Goal: Task Accomplishment & Management: Manage account settings

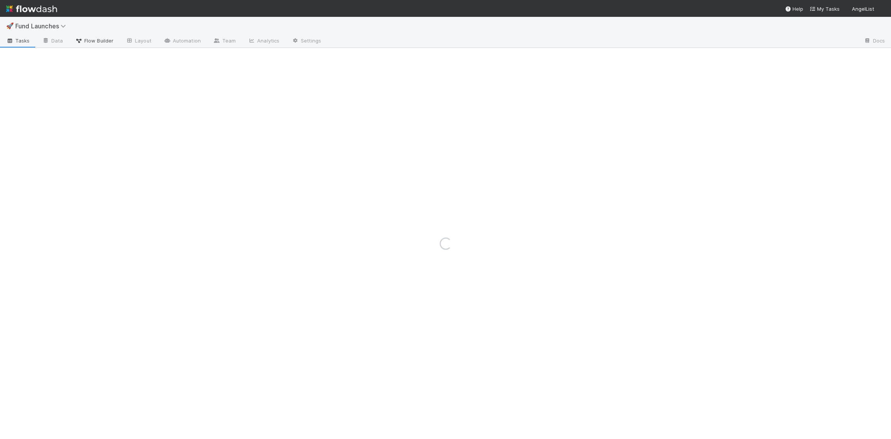
click at [104, 38] on span "Flow Builder" at bounding box center [94, 41] width 38 height 8
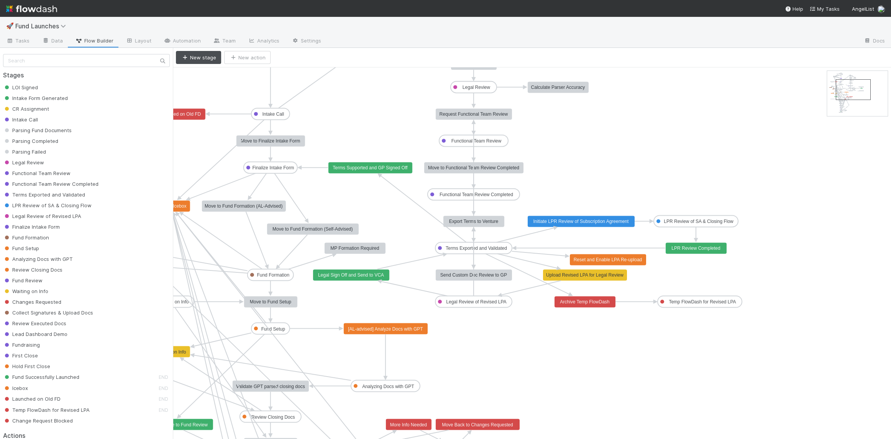
drag, startPoint x: 831, startPoint y: 82, endPoint x: 839, endPoint y: 90, distance: 11.4
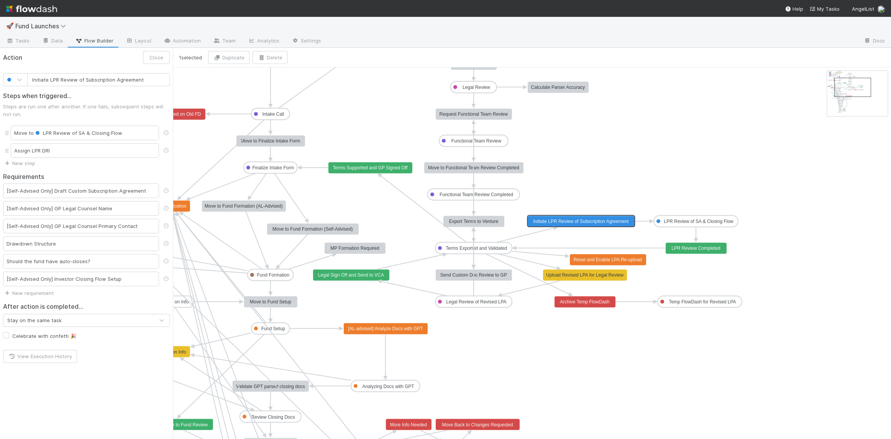
click at [577, 222] on text "Initiate LPR Review of Subscription Agreement" at bounding box center [580, 221] width 95 height 5
click at [679, 222] on text "LPR Review of SA & Closing Flow" at bounding box center [699, 221] width 70 height 5
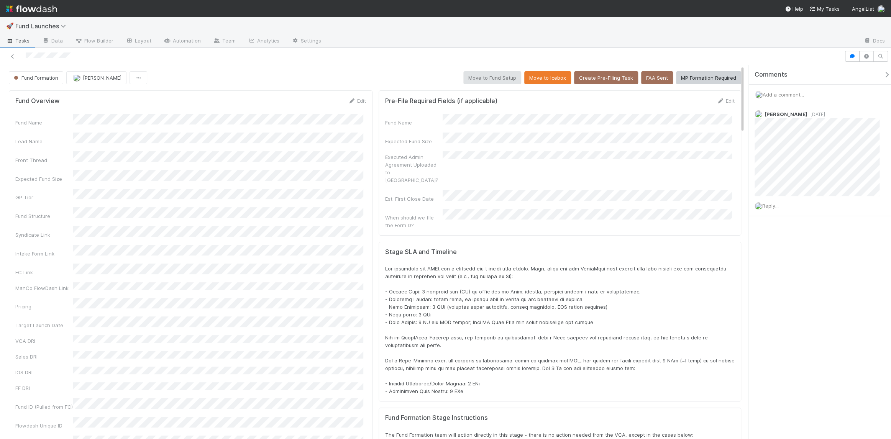
scroll to position [150, 709]
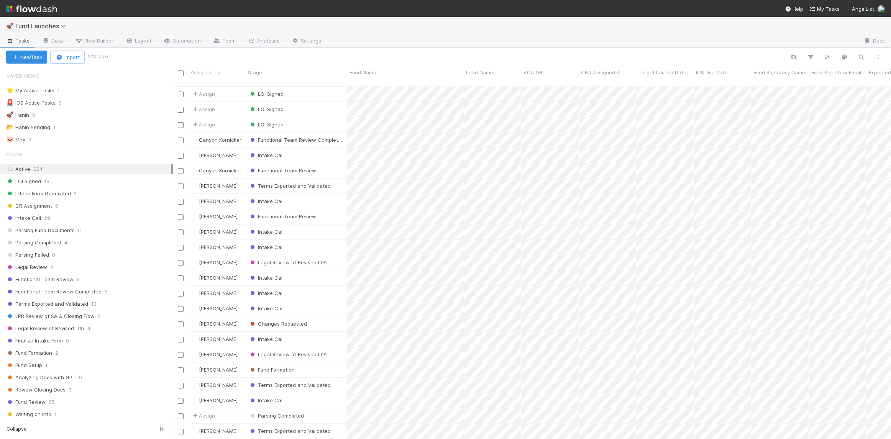
scroll to position [6, 6]
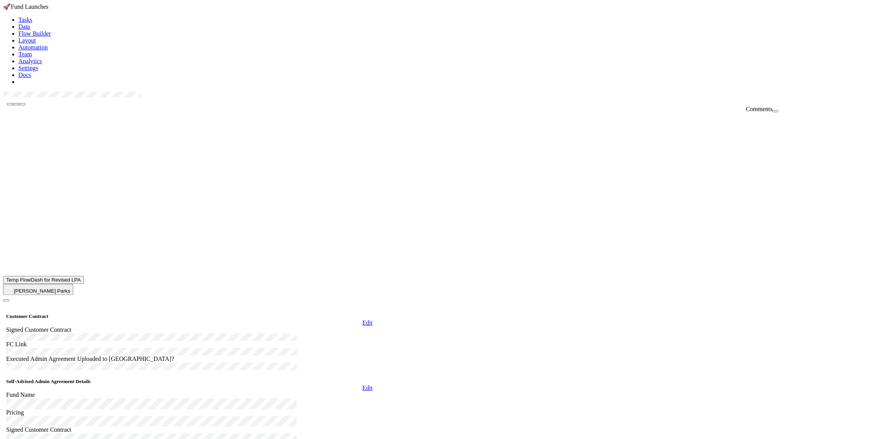
scroll to position [150, 709]
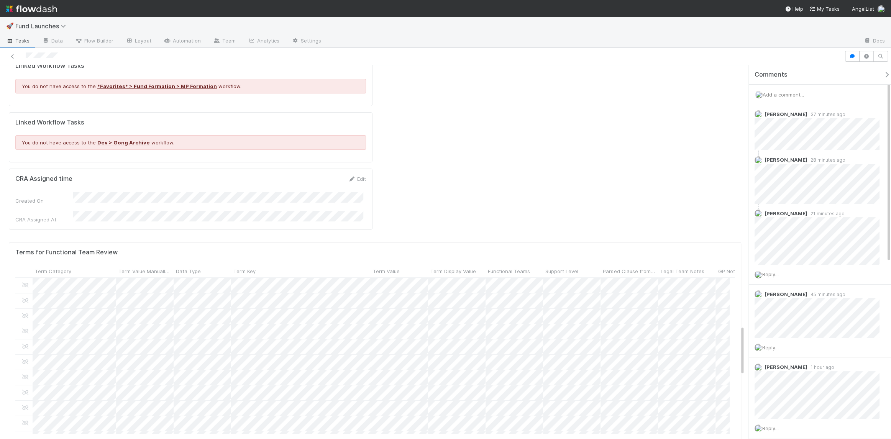
scroll to position [1937, 0]
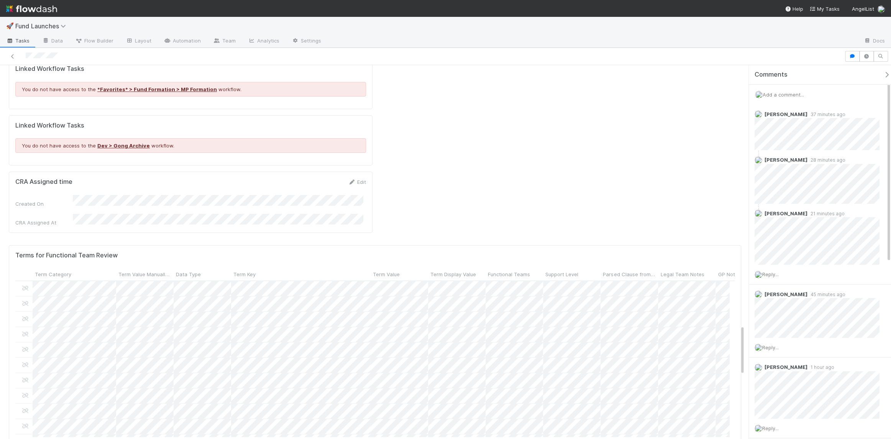
drag, startPoint x: 742, startPoint y: 110, endPoint x: 724, endPoint y: 341, distance: 231.5
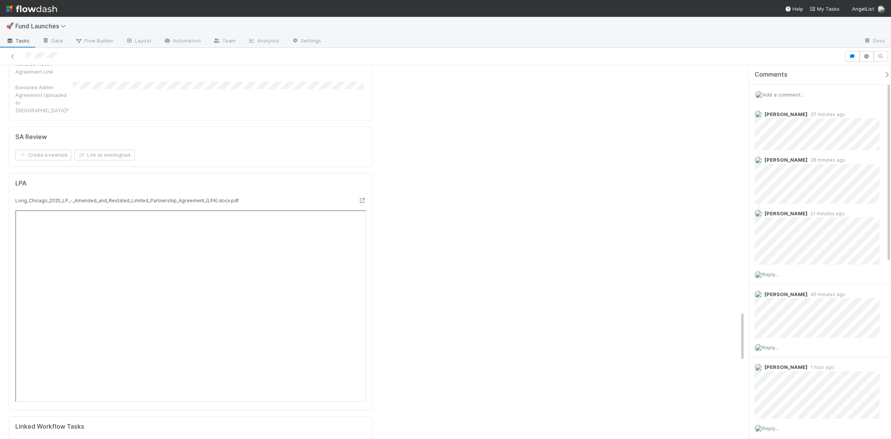
scroll to position [1516, 0]
click at [743, 274] on div "Customer Contract Edit Signed Customer Contract FC Link Executed Admin Agreemen…" at bounding box center [375, 43] width 750 height 2911
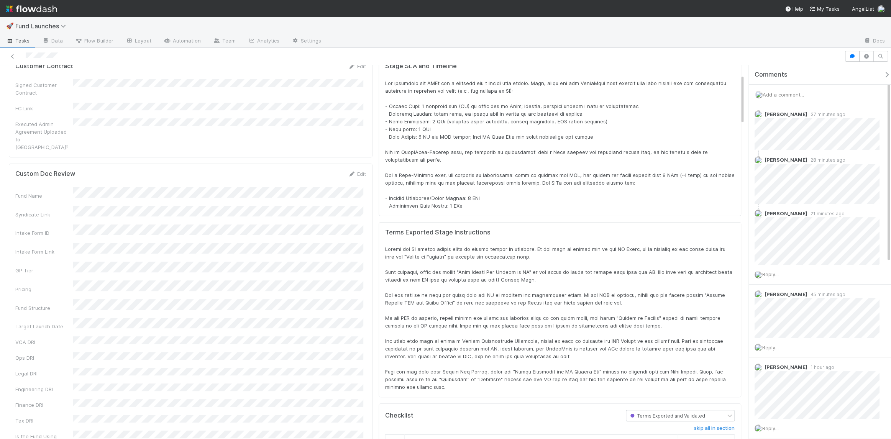
scroll to position [0, 0]
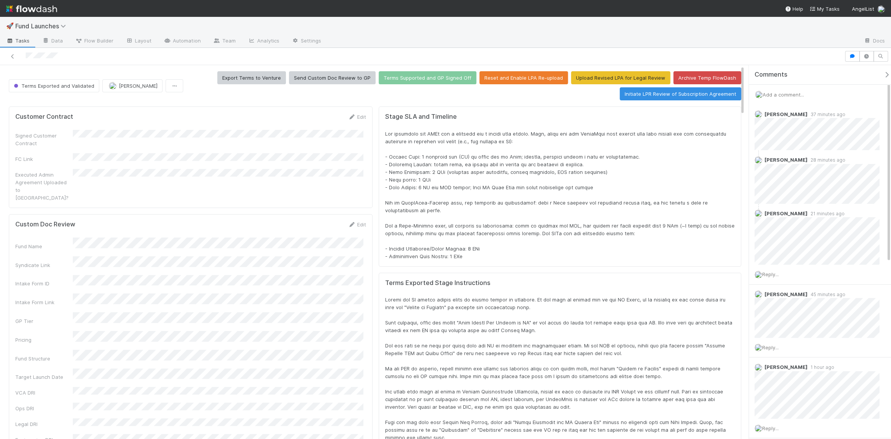
drag, startPoint x: 742, startPoint y: 276, endPoint x: 739, endPoint y: 67, distance: 208.6
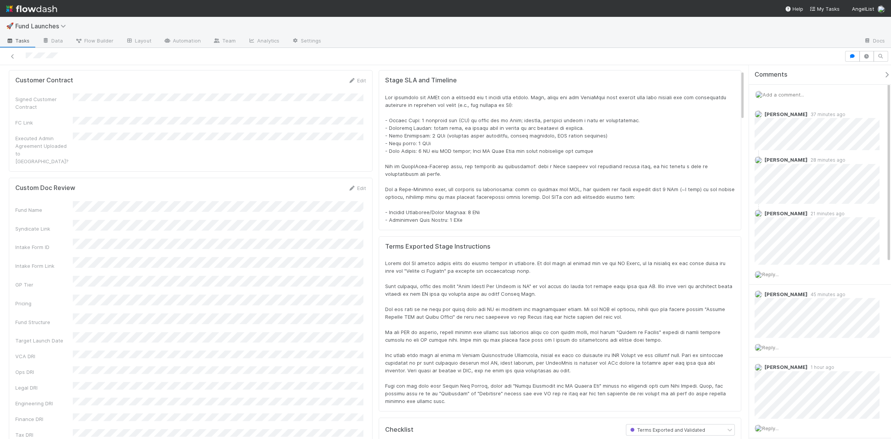
scroll to position [41, 0]
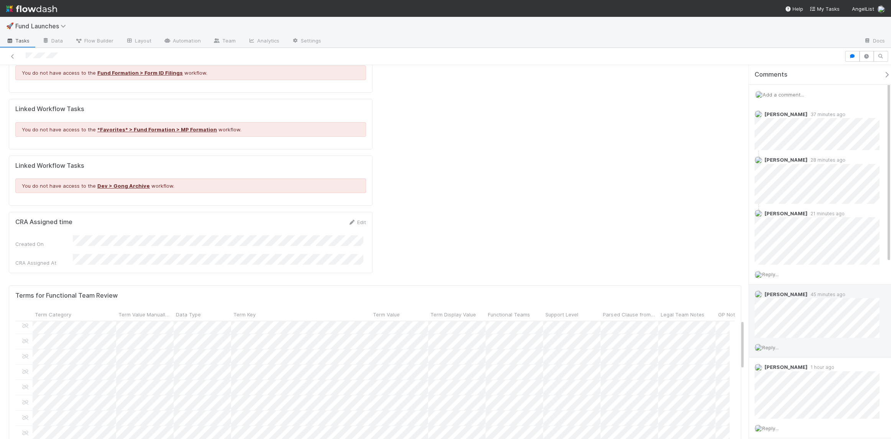
scroll to position [1905, 0]
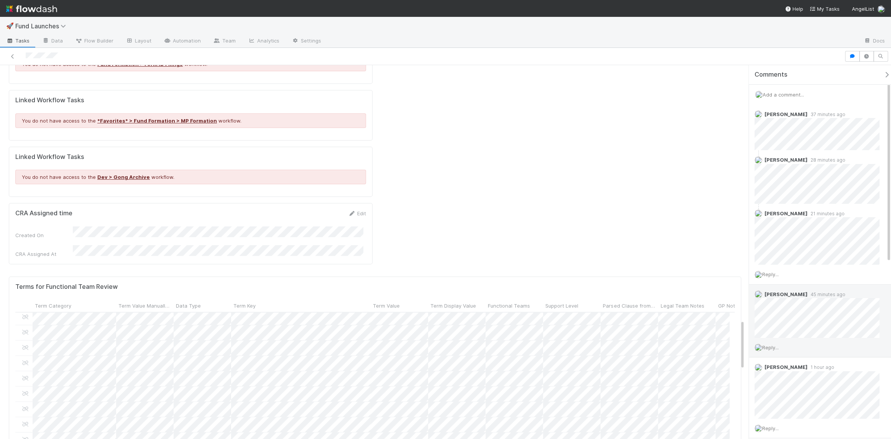
drag, startPoint x: 743, startPoint y: 90, endPoint x: 750, endPoint y: 346, distance: 255.8
click at [750, 346] on div "Terms Exported and Validated Leia Slosberg Export Terms to Venture Send Custom …" at bounding box center [445, 252] width 891 height 374
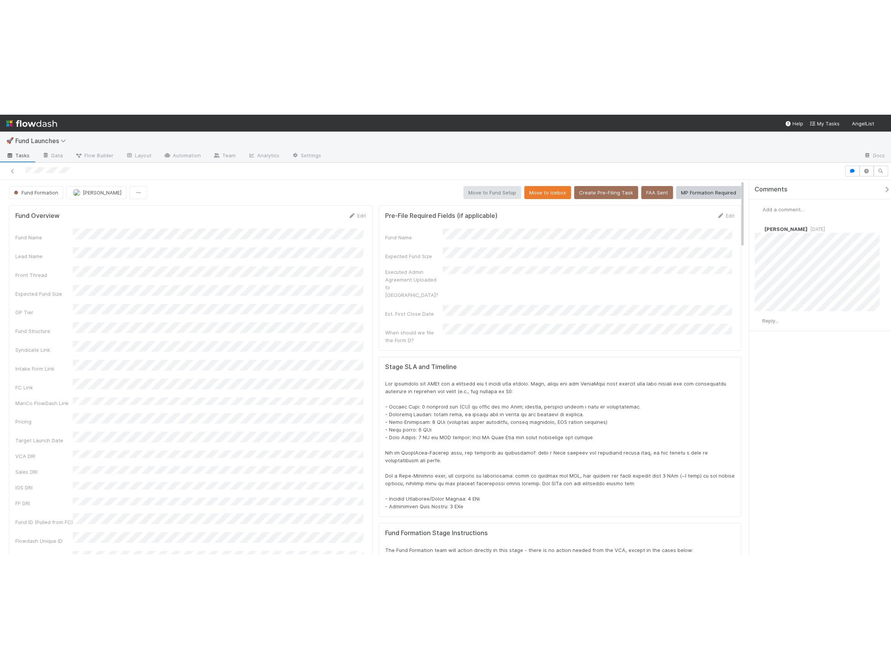
scroll to position [150, 709]
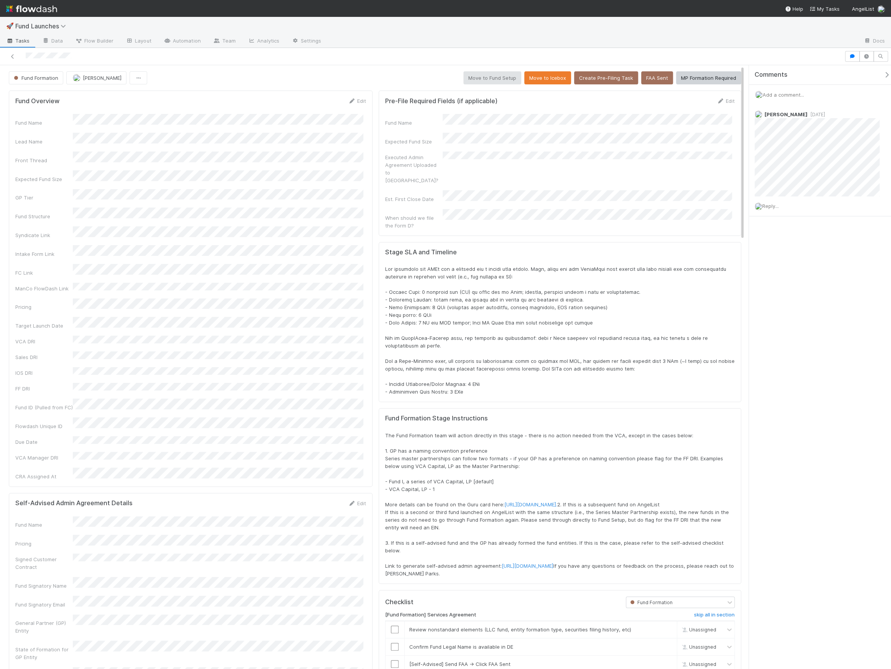
click at [884, 69] on div "Comments" at bounding box center [823, 75] width 148 height 20
click at [883, 72] on icon "button" at bounding box center [887, 75] width 8 height 6
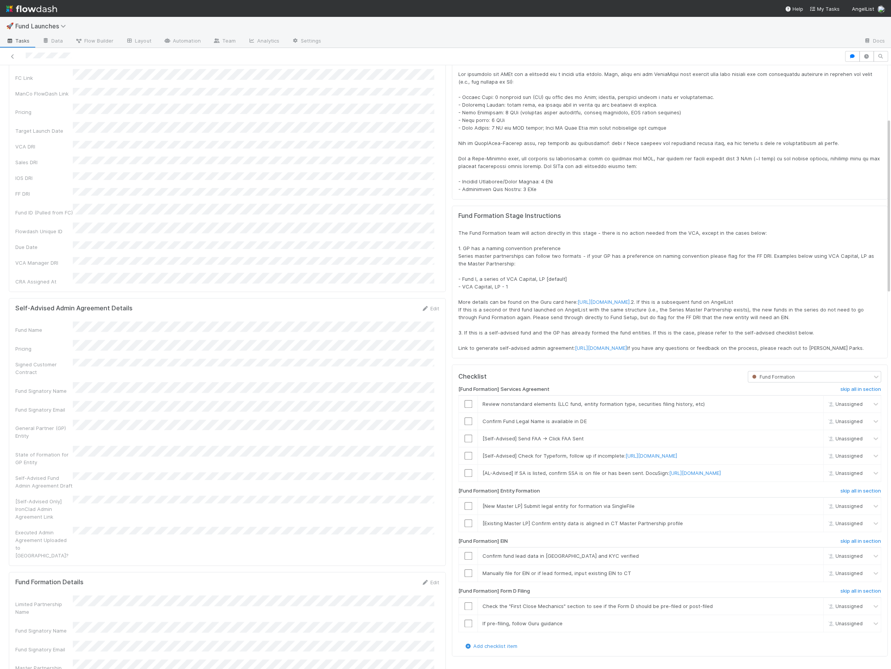
scroll to position [0, 0]
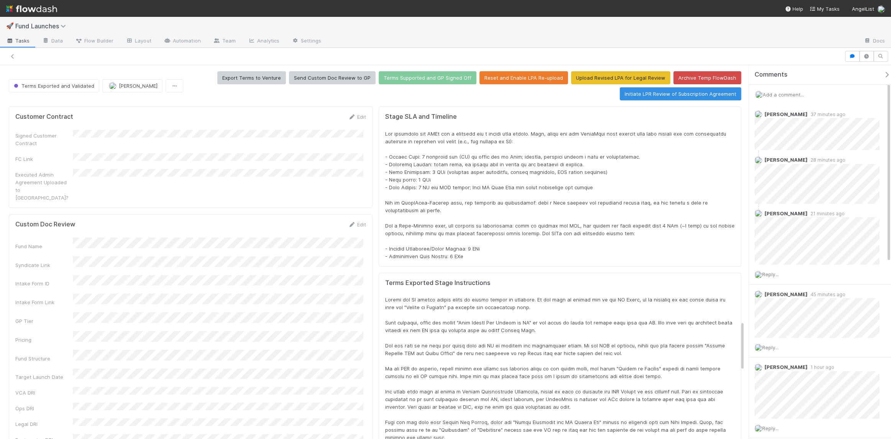
scroll to position [150, 709]
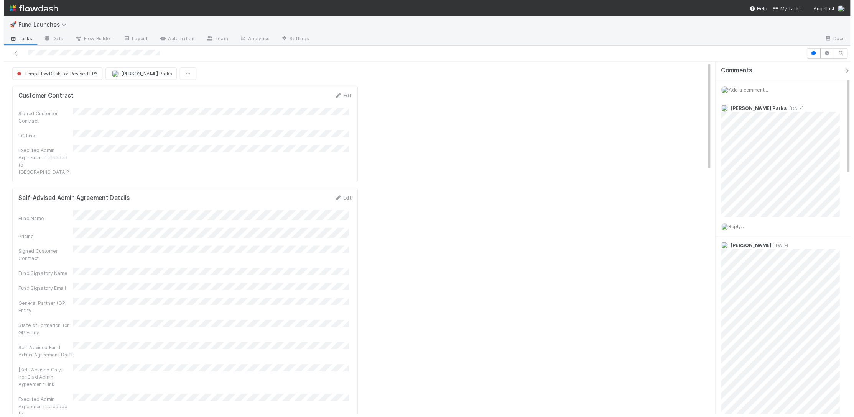
scroll to position [5, 6]
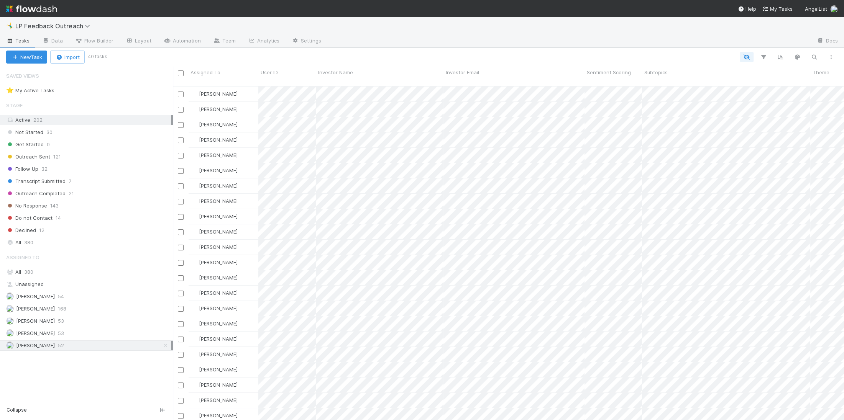
scroll to position [335, 666]
click at [85, 133] on div "Not Started 30" at bounding box center [89, 133] width 167 height 10
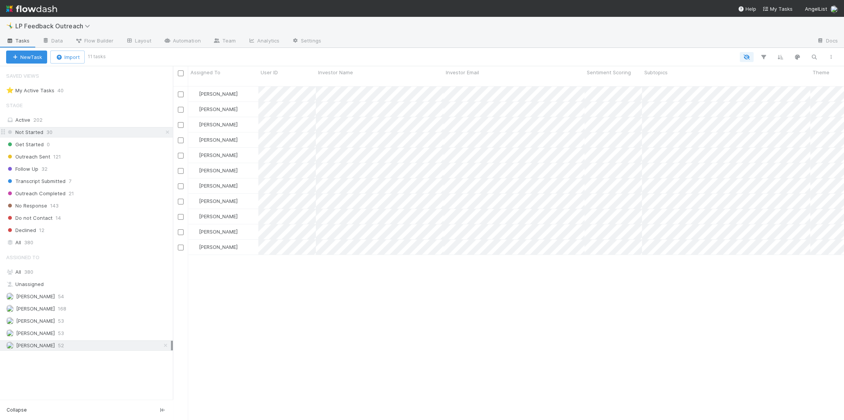
scroll to position [335, 666]
click at [72, 154] on div "Outreach Sent 121" at bounding box center [89, 157] width 167 height 10
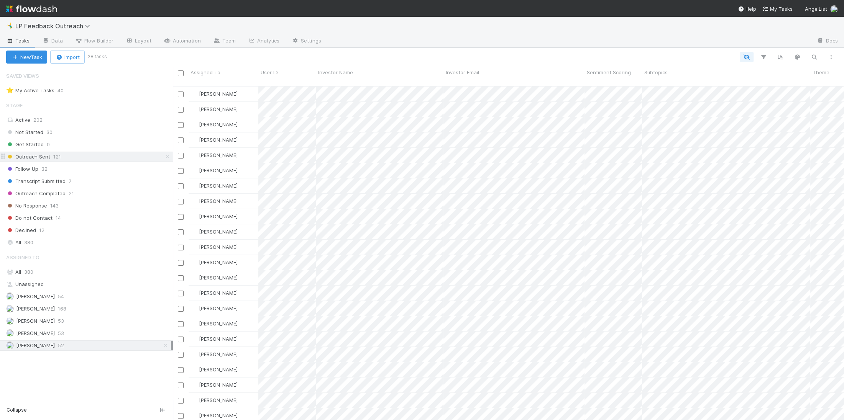
scroll to position [335, 666]
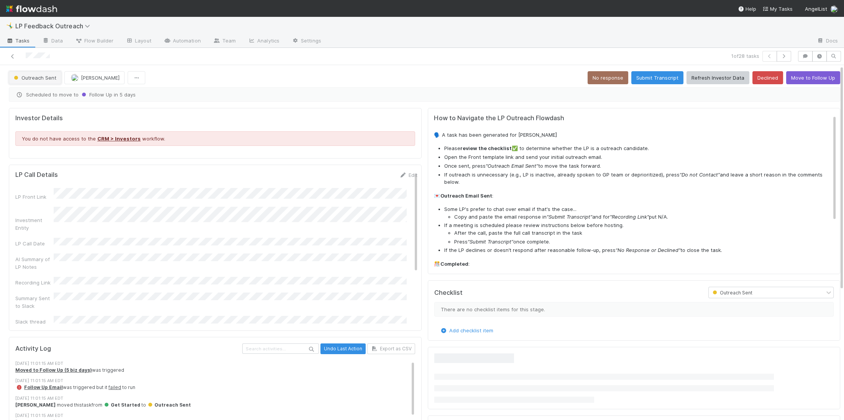
click at [32, 81] on button "Outreach Sent" at bounding box center [35, 77] width 53 height 13
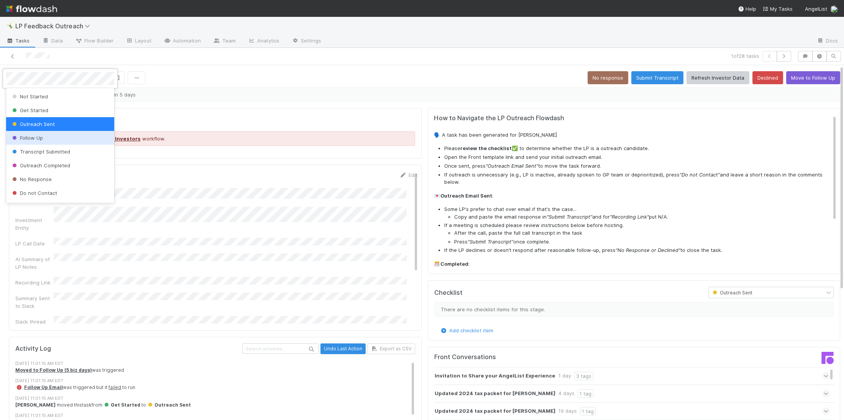
click at [47, 137] on div "Follow Up" at bounding box center [60, 138] width 108 height 14
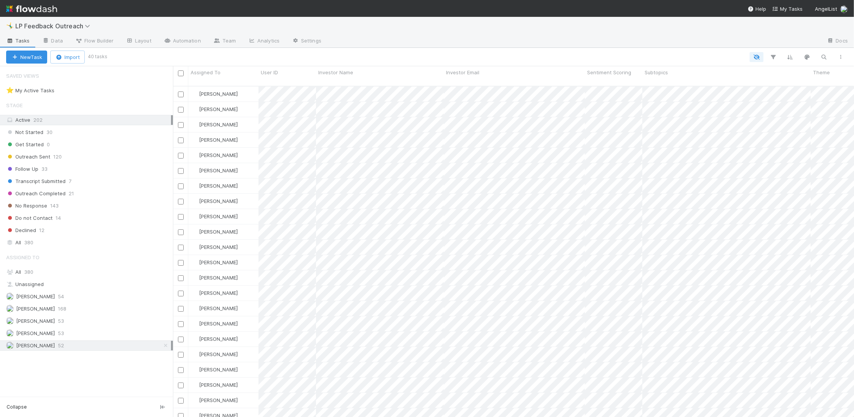
scroll to position [332, 675]
click at [112, 132] on div "Not Started 30" at bounding box center [89, 133] width 167 height 10
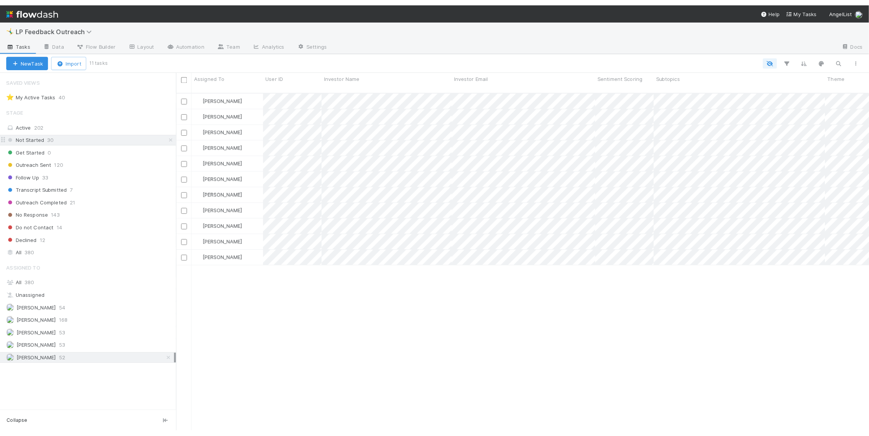
scroll to position [332, 675]
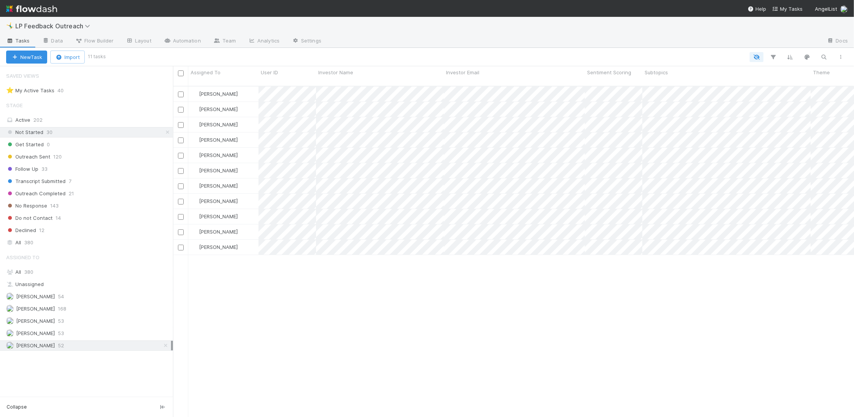
click at [368, 343] on div "[PERSON_NAME] [PERSON_NAME] [PERSON_NAME] [PERSON_NAME] [PERSON_NAME] [PERSON_N…" at bounding box center [513, 255] width 681 height 337
click at [346, 308] on div "[PERSON_NAME] [PERSON_NAME] [PERSON_NAME] [PERSON_NAME] [PERSON_NAME] [PERSON_N…" at bounding box center [513, 255] width 681 height 337
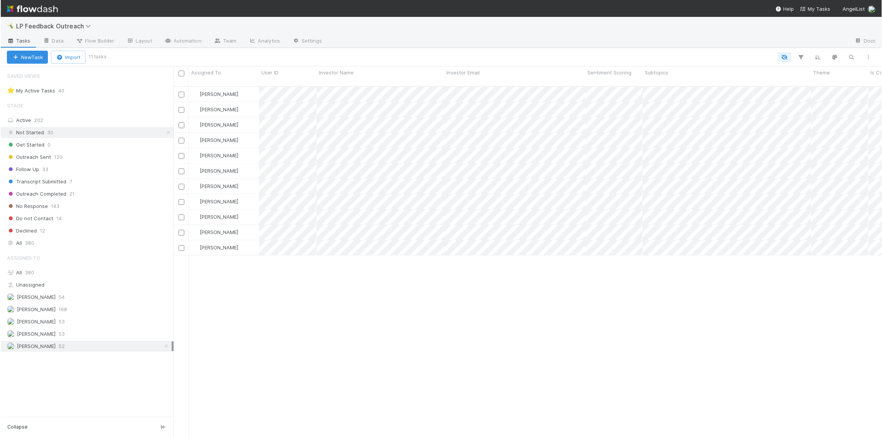
scroll to position [351, 704]
